Goal: Information Seeking & Learning: Learn about a topic

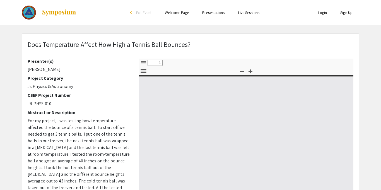
select select "custom"
type input "0"
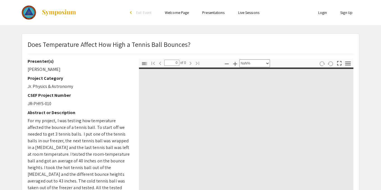
select select "auto"
type input "1"
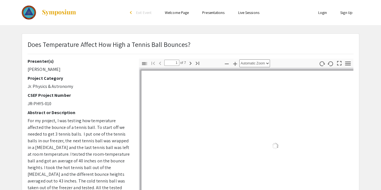
select select "auto"
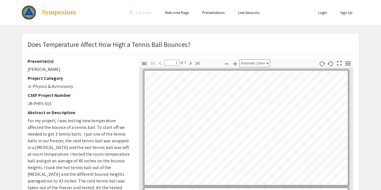
scroll to position [0, 0]
click at [0, 34] on app-presentation "Does Temperature Affect How High a Tennis Ball Bounces? Presenter(s) Lucas Mill…" at bounding box center [190, 174] width 381 height 282
click at [107, 6] on div at bounding box center [77, 12] width 111 height 25
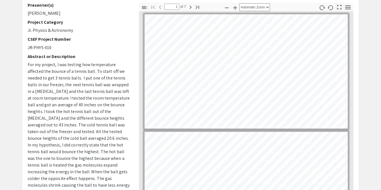
scroll to position [57, 0]
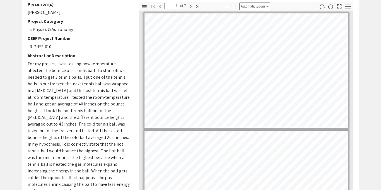
click at [104, 33] on div "Presenter(s) Lucas Miller Project Category Jr. Physics & Astronomy CSEF Project…" at bounding box center [79, 99] width 103 height 195
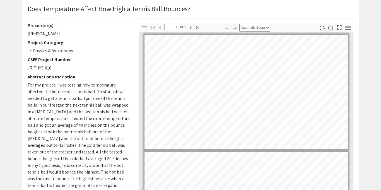
scroll to position [0, 0]
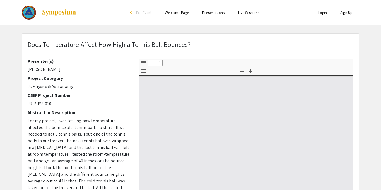
select select "custom"
type input "0"
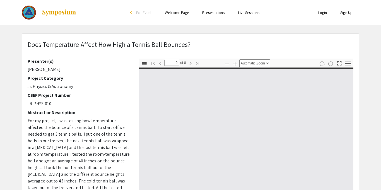
select select "custom"
type input "1"
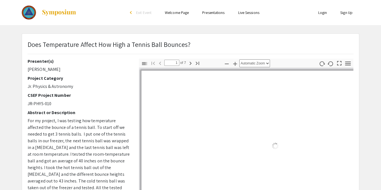
select select "auto"
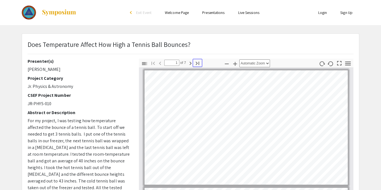
click at [197, 63] on icon "button" at bounding box center [196, 63] width 3 height 3
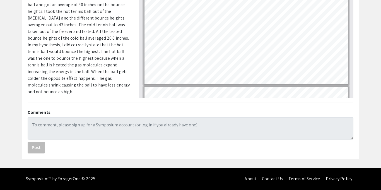
scroll to position [7, 0]
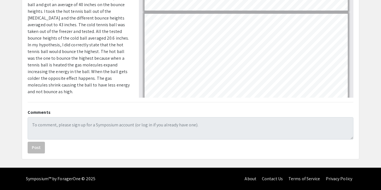
type input "1"
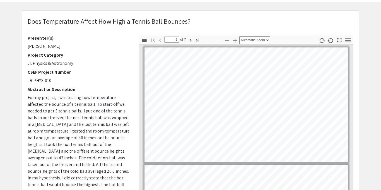
scroll to position [0, 0]
